Goal: Information Seeking & Learning: Learn about a topic

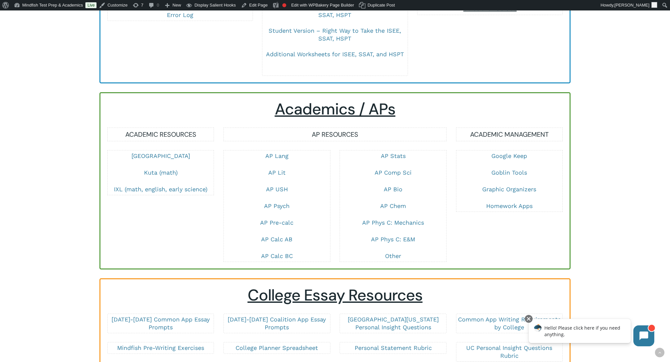
scroll to position [1005, 0]
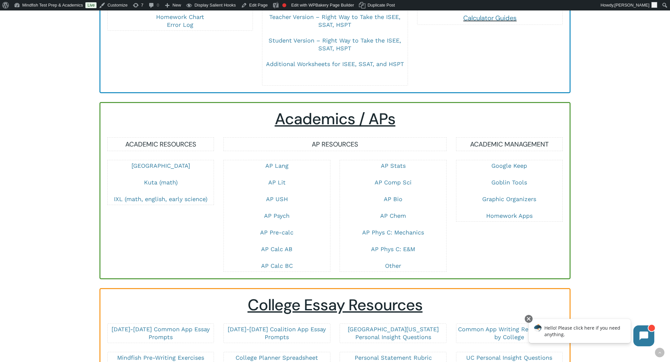
click at [274, 211] on p "AP USH" at bounding box center [277, 203] width 106 height 17
click at [276, 203] on link "AP USH" at bounding box center [277, 199] width 22 height 7
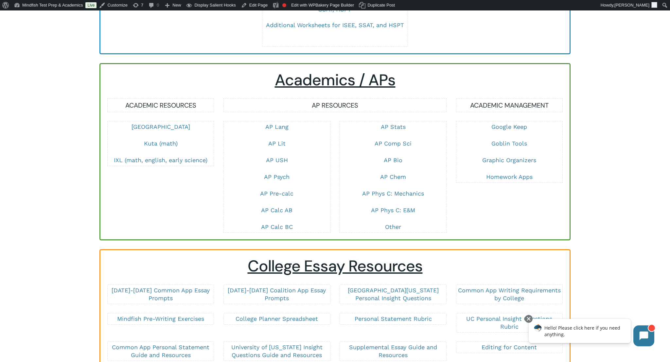
scroll to position [1052, 0]
